Goal: Navigation & Orientation: Find specific page/section

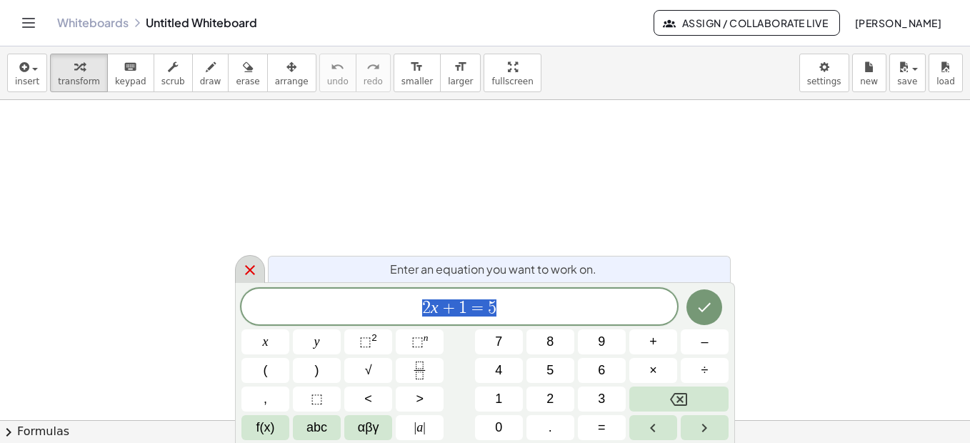
click at [244, 270] on icon at bounding box center [250, 270] width 17 height 17
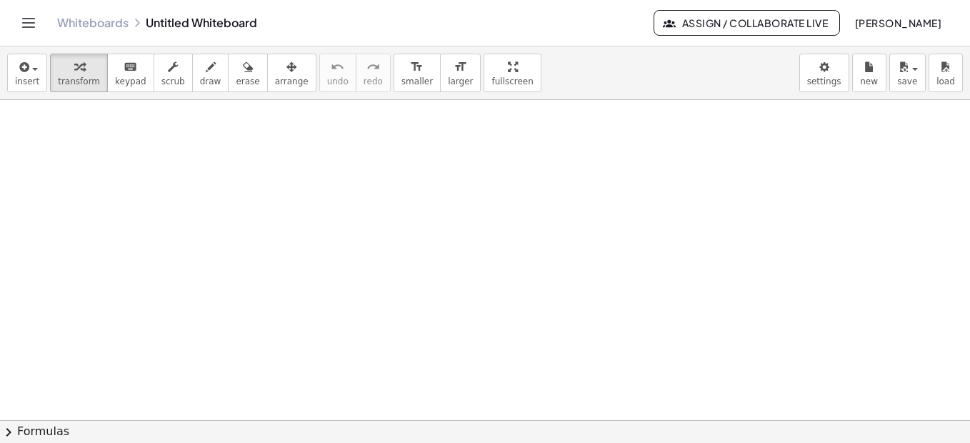
click at [29, 25] on icon "Toggle navigation" at bounding box center [28, 22] width 17 height 17
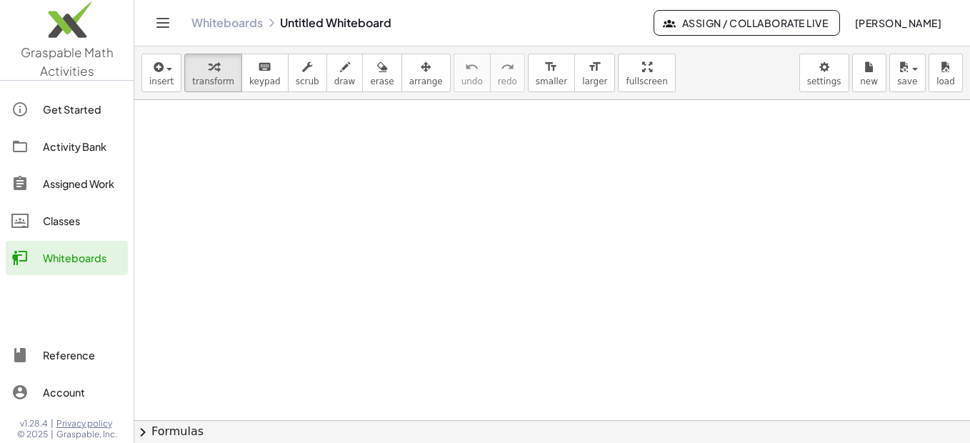
click at [238, 29] on link "Whiteboards" at bounding box center [227, 23] width 71 height 14
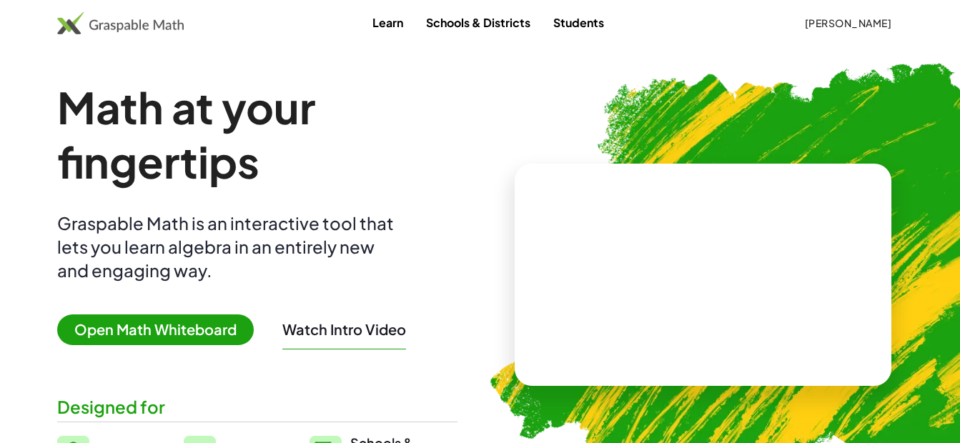
click at [389, 26] on link "Learn" at bounding box center [388, 22] width 54 height 26
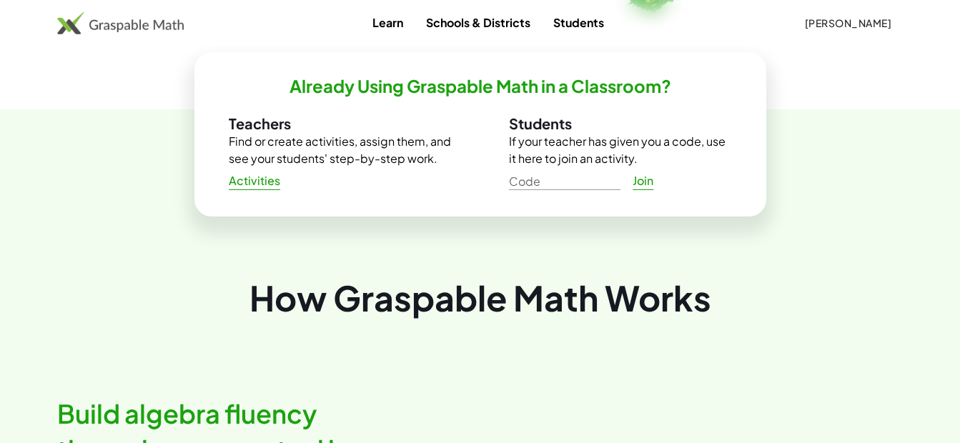
scroll to position [440, 0]
